Goal: Check status: Check status

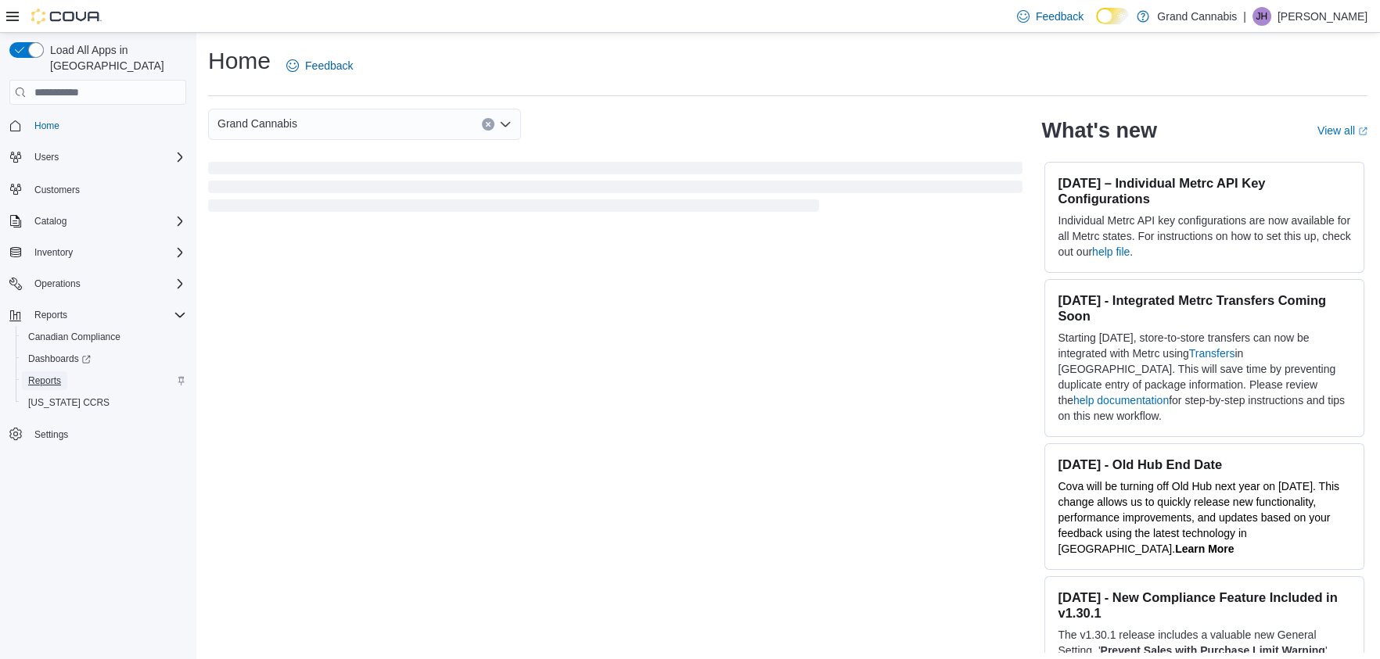
click at [39, 375] on span "Reports" at bounding box center [44, 381] width 33 height 13
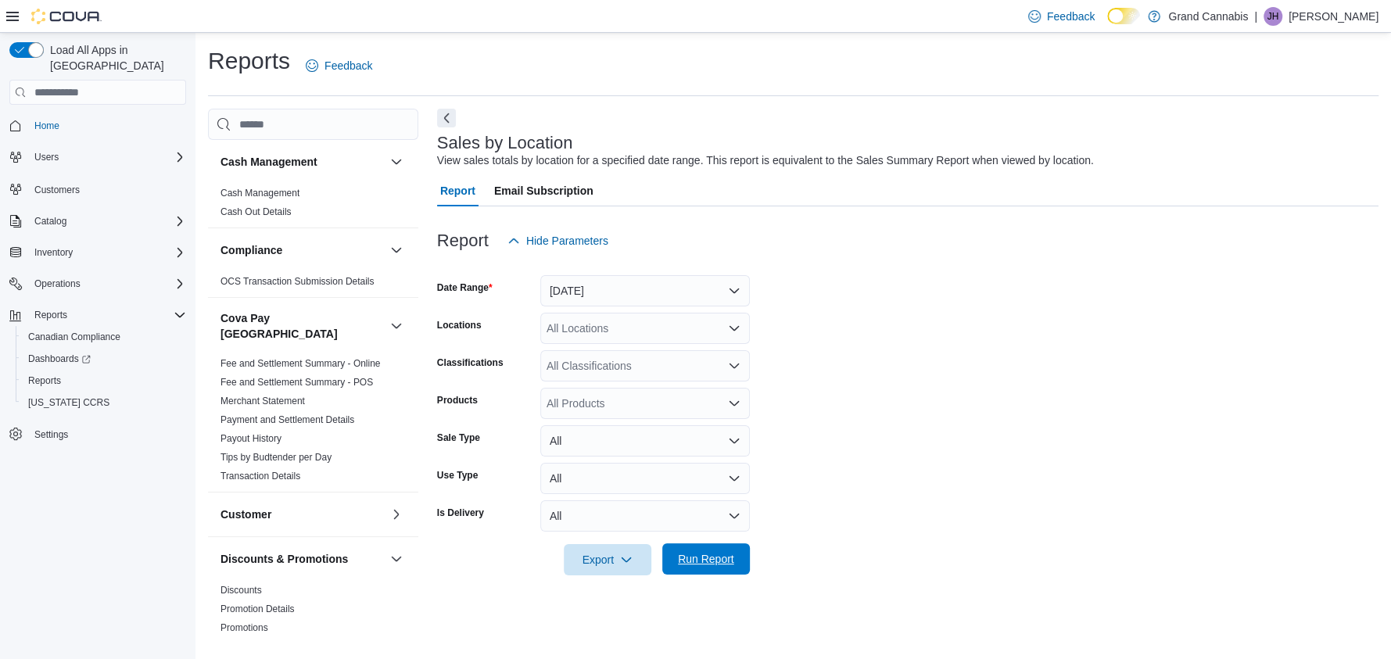
click at [718, 559] on span "Run Report" at bounding box center [706, 559] width 56 height 16
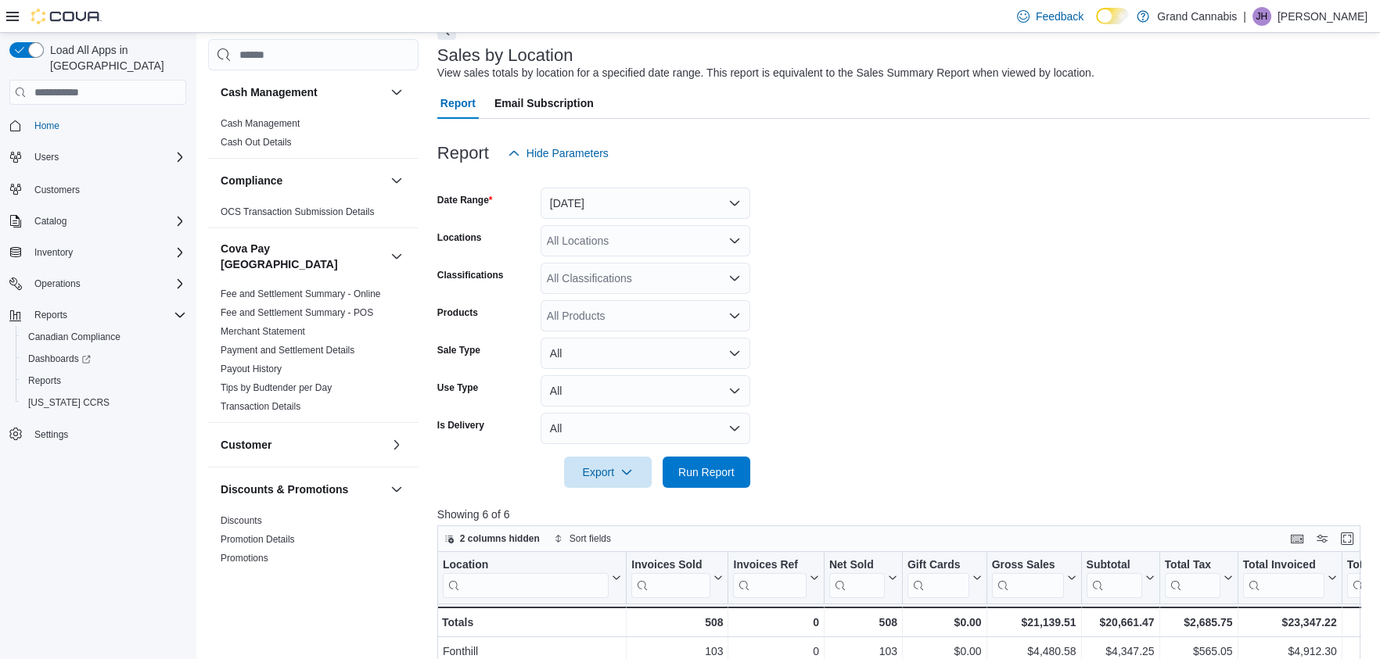
scroll to position [77, 0]
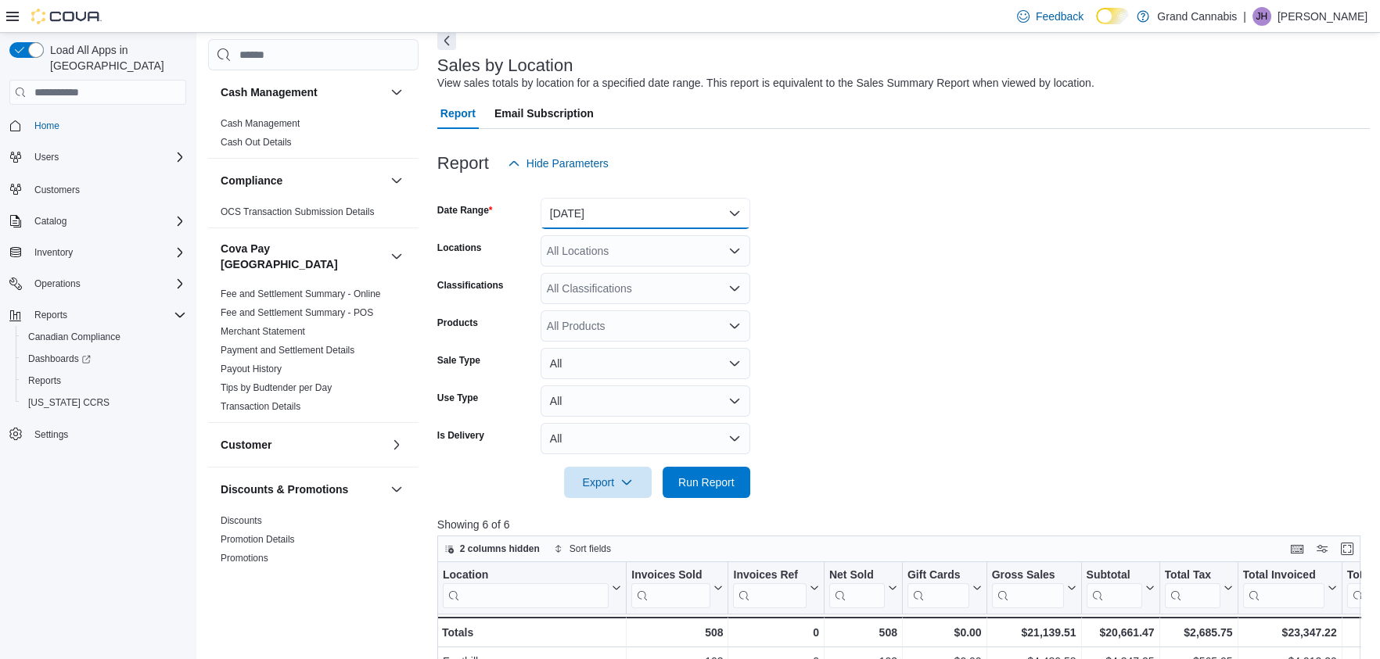
click at [731, 209] on button "Yesterday" at bounding box center [645, 213] width 210 height 31
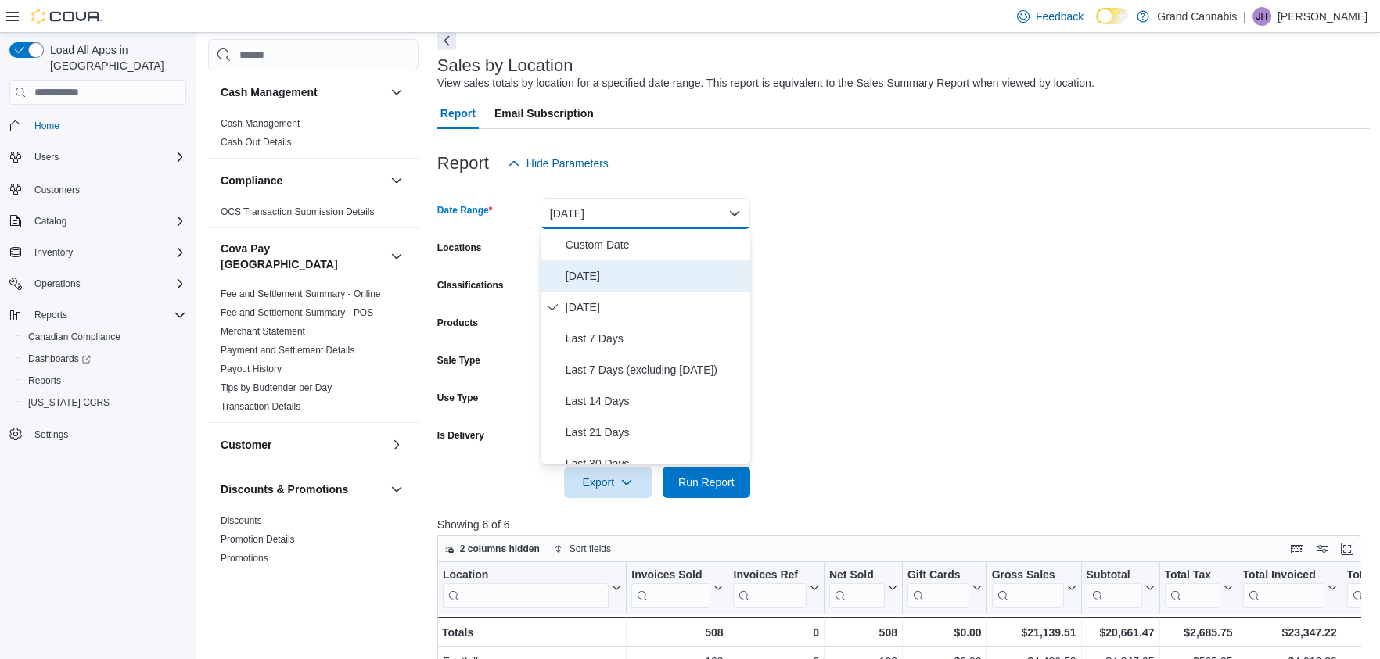
click at [580, 275] on span "Today" at bounding box center [654, 276] width 178 height 19
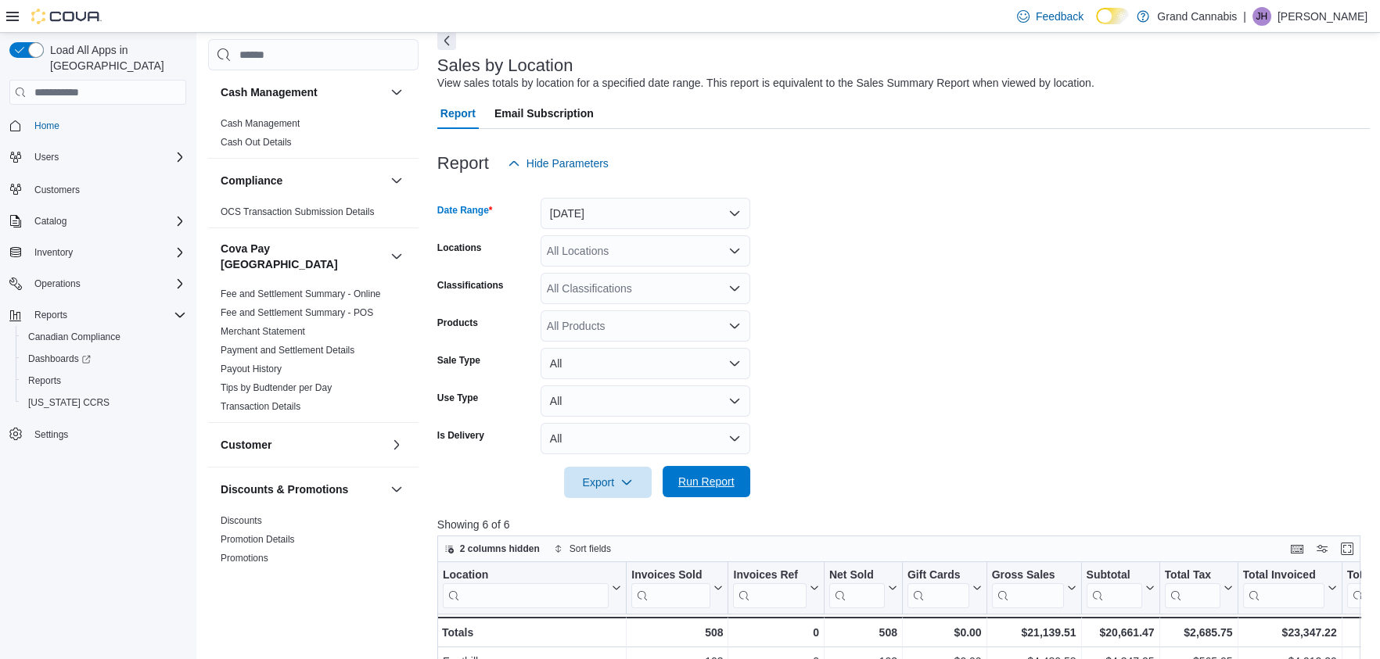
click at [725, 482] on span "Run Report" at bounding box center [706, 482] width 56 height 16
